Goal: Task Accomplishment & Management: Use online tool/utility

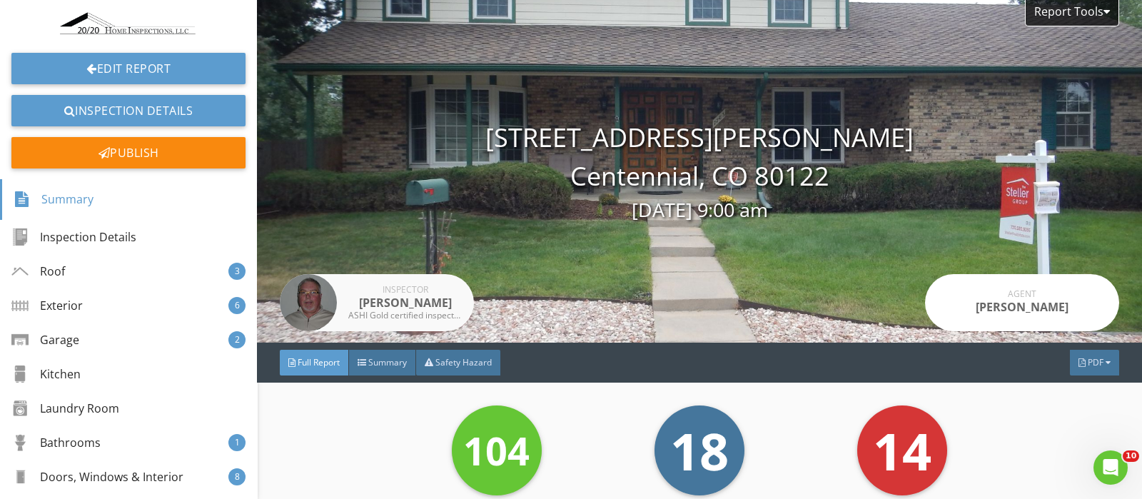
click at [1017, 295] on div "Agent" at bounding box center [1022, 294] width 114 height 9
click at [1017, 300] on div "[PERSON_NAME]" at bounding box center [1022, 306] width 114 height 17
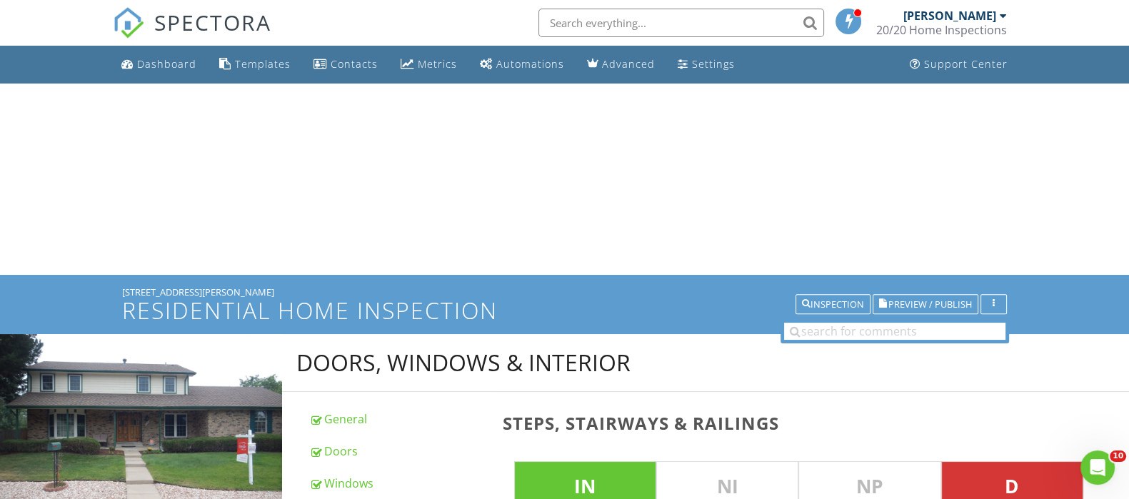
type input "2nd Floor"
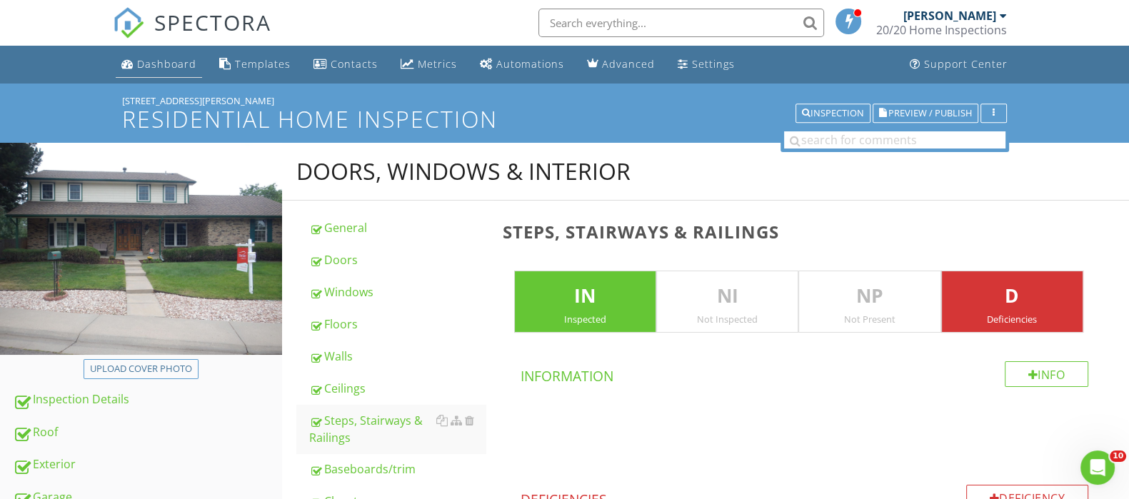
click at [148, 58] on div "Dashboard" at bounding box center [166, 64] width 59 height 14
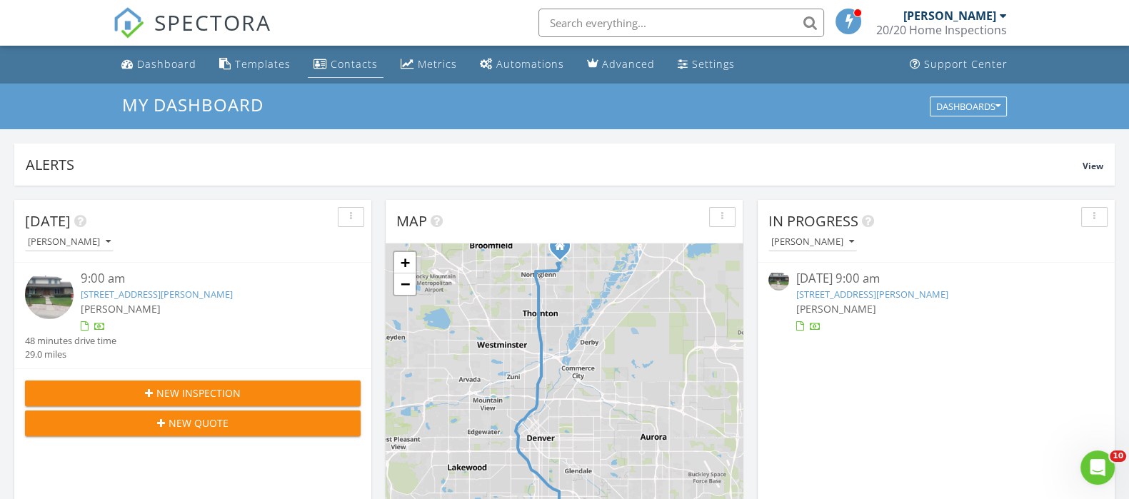
click at [343, 68] on div "Contacts" at bounding box center [354, 64] width 47 height 14
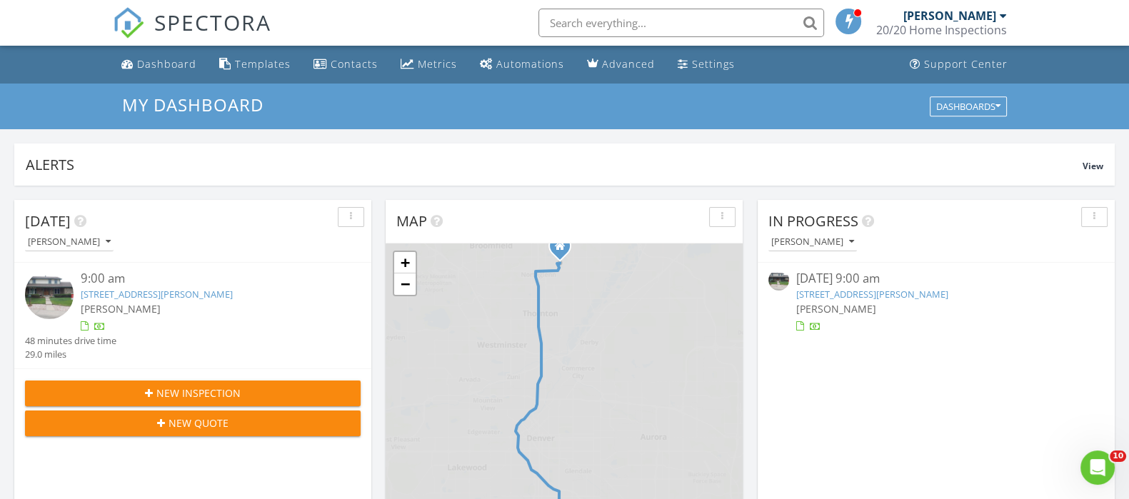
click at [883, 285] on div "08/27/25 9:00 am" at bounding box center [936, 279] width 280 height 18
